Goal: Task Accomplishment & Management: Complete application form

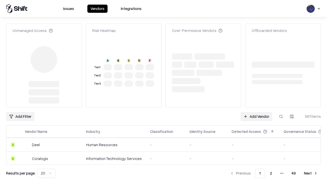
click at [256, 112] on link "Add Vendor" at bounding box center [256, 116] width 32 height 9
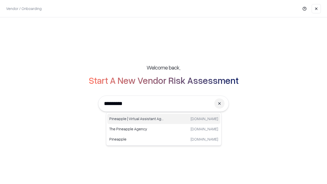
click at [164, 119] on div "Pineapple | Virtual Assistant Agency trypineapple.com" at bounding box center [163, 119] width 113 height 10
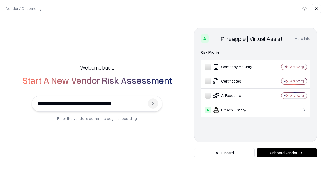
type input "**********"
click at [286, 153] on button "Onboard Vendor" at bounding box center [287, 152] width 60 height 9
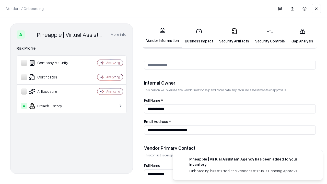
scroll to position [264, 0]
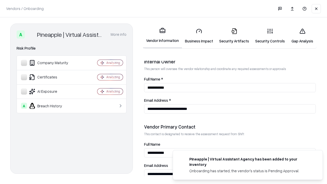
click at [234, 36] on link "Security Artifacts" at bounding box center [234, 36] width 36 height 24
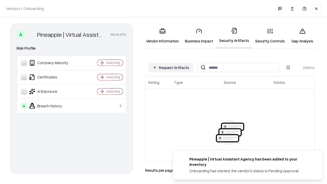
click at [171, 67] on button "Request Artifacts" at bounding box center [171, 67] width 44 height 9
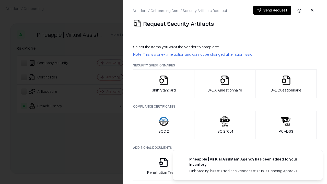
click at [286, 84] on icon "button" at bounding box center [286, 80] width 10 height 10
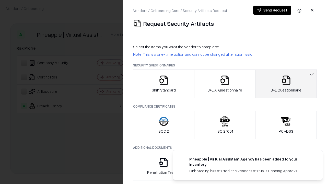
click at [224, 84] on icon "button" at bounding box center [225, 80] width 10 height 10
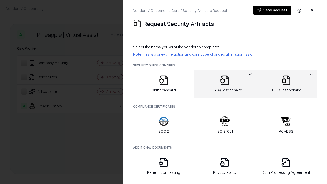
click at [272, 10] on button "Send Request" at bounding box center [272, 10] width 38 height 9
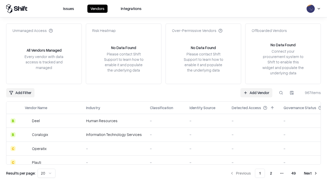
click at [281, 92] on button at bounding box center [280, 92] width 9 height 9
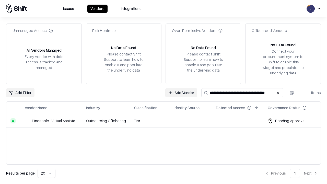
type input "**********"
click at [166, 120] on td "Tier 1" at bounding box center [150, 121] width 40 height 14
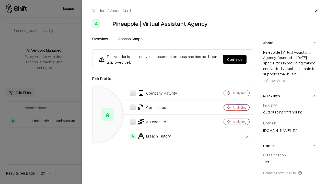
click at [235, 59] on button "Continue" at bounding box center [234, 59] width 23 height 9
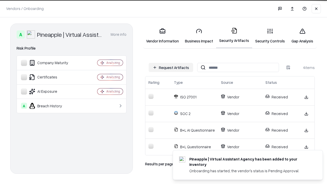
click at [302, 36] on link "Gap Analysis" at bounding box center [302, 36] width 29 height 24
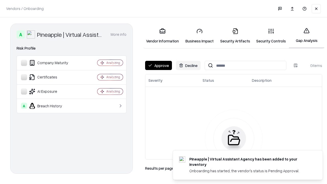
click at [158, 65] on button "Approve" at bounding box center [158, 65] width 27 height 9
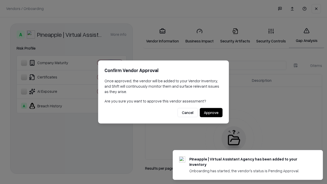
click at [211, 112] on button "Approve" at bounding box center [211, 112] width 23 height 9
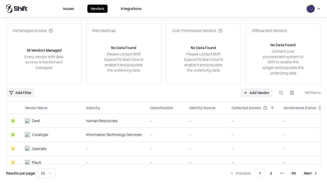
type input "**********"
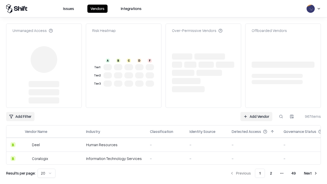
click at [256, 112] on link "Add Vendor" at bounding box center [256, 116] width 32 height 9
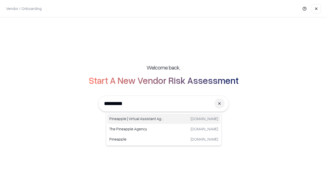
click at [164, 119] on div "Pineapple | Virtual Assistant Agency [DOMAIN_NAME]" at bounding box center [163, 119] width 113 height 10
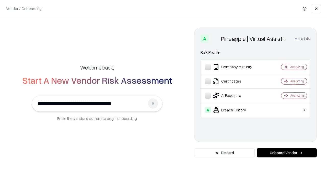
type input "**********"
click at [286, 153] on button "Onboard Vendor" at bounding box center [287, 152] width 60 height 9
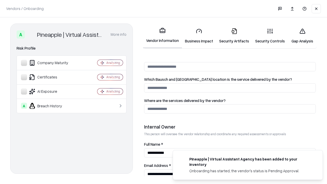
scroll to position [264, 0]
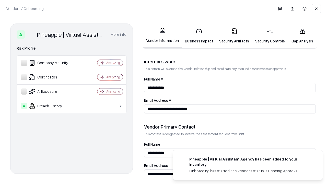
click at [302, 36] on link "Gap Analysis" at bounding box center [302, 36] width 29 height 24
